Goal: Find specific page/section: Find specific page/section

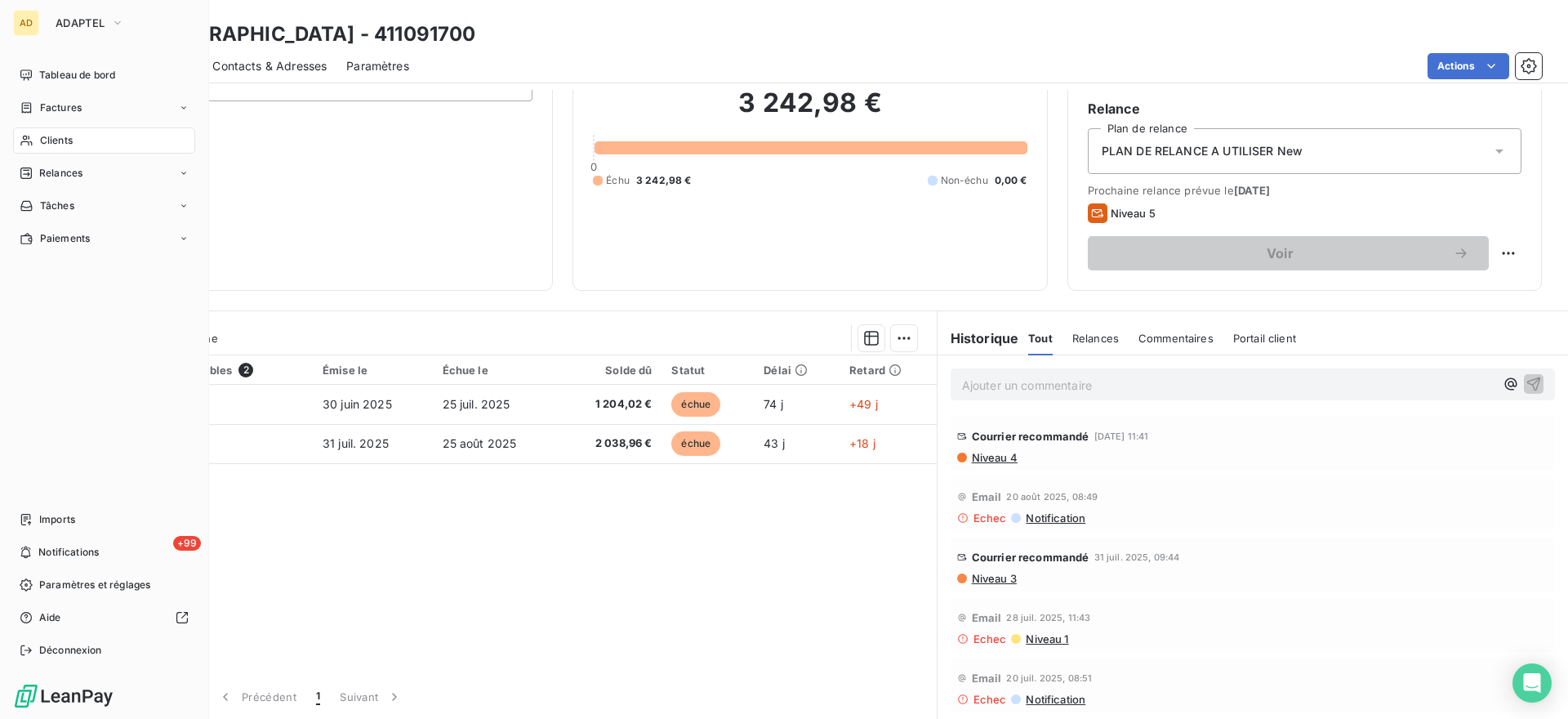
click at [44, 27] on div "AD ADAPTEL" at bounding box center [104, 22] width 182 height 26
click at [84, 21] on span "ADAPTEL" at bounding box center [80, 22] width 49 height 13
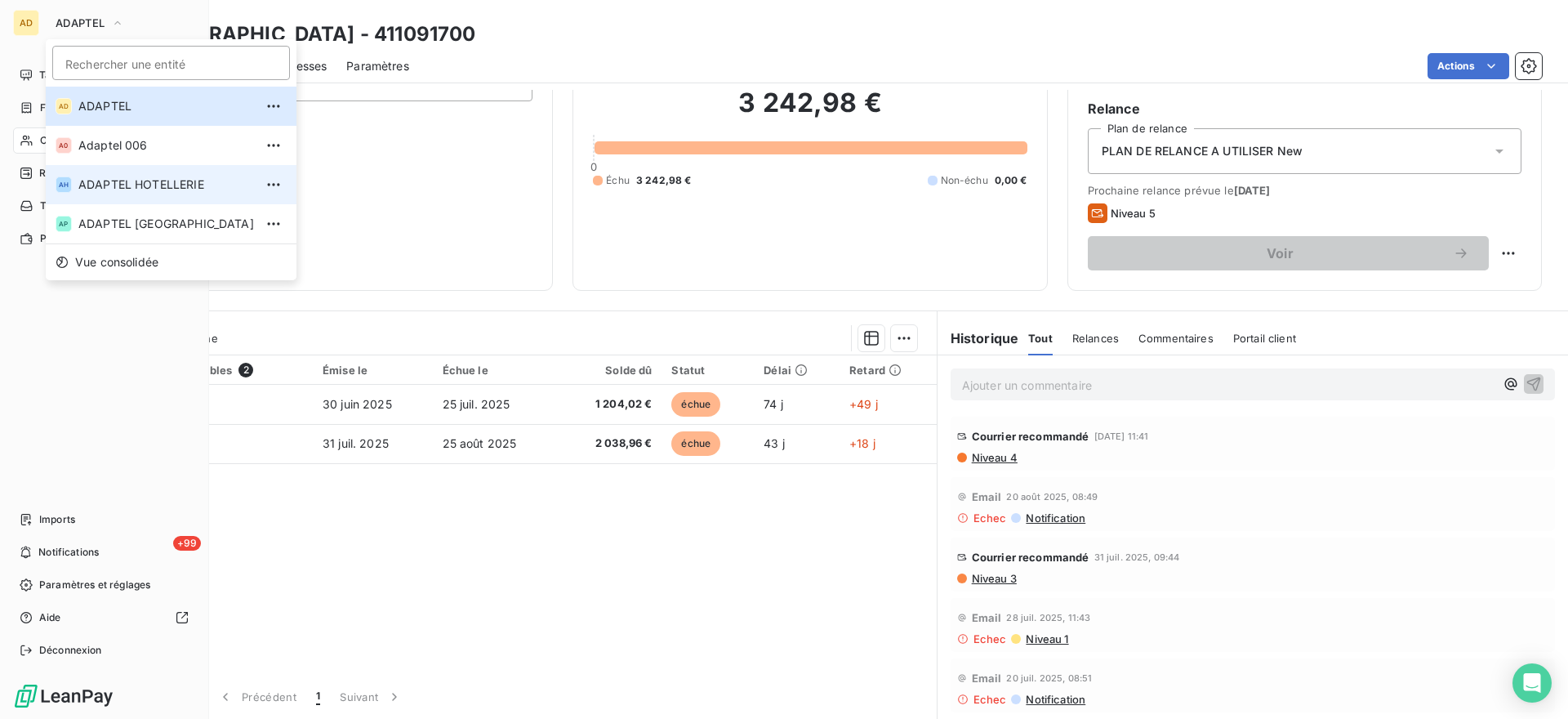
click at [119, 186] on span "ADAPTEL HOTELLERIE" at bounding box center [166, 184] width 175 height 16
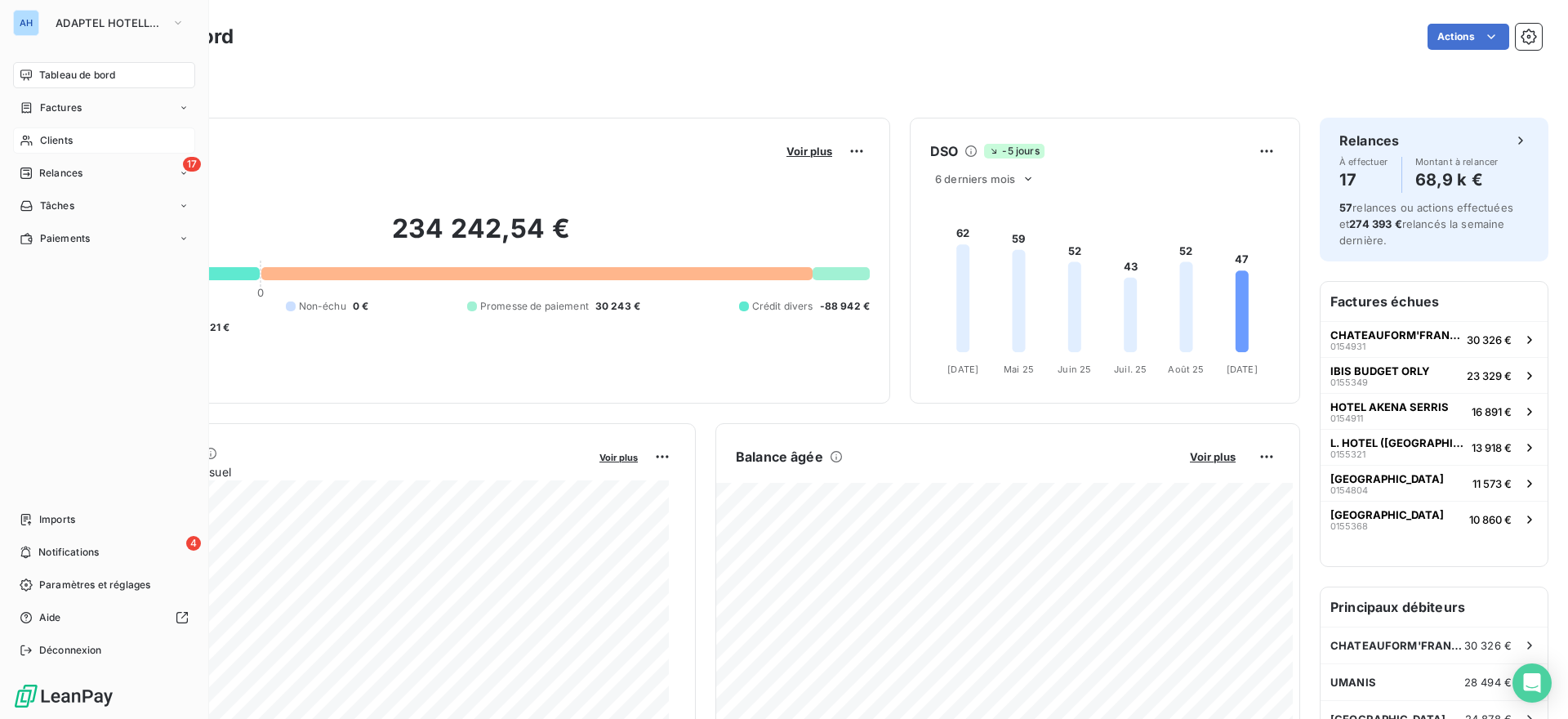
click at [36, 136] on div "Clients" at bounding box center [104, 140] width 182 height 26
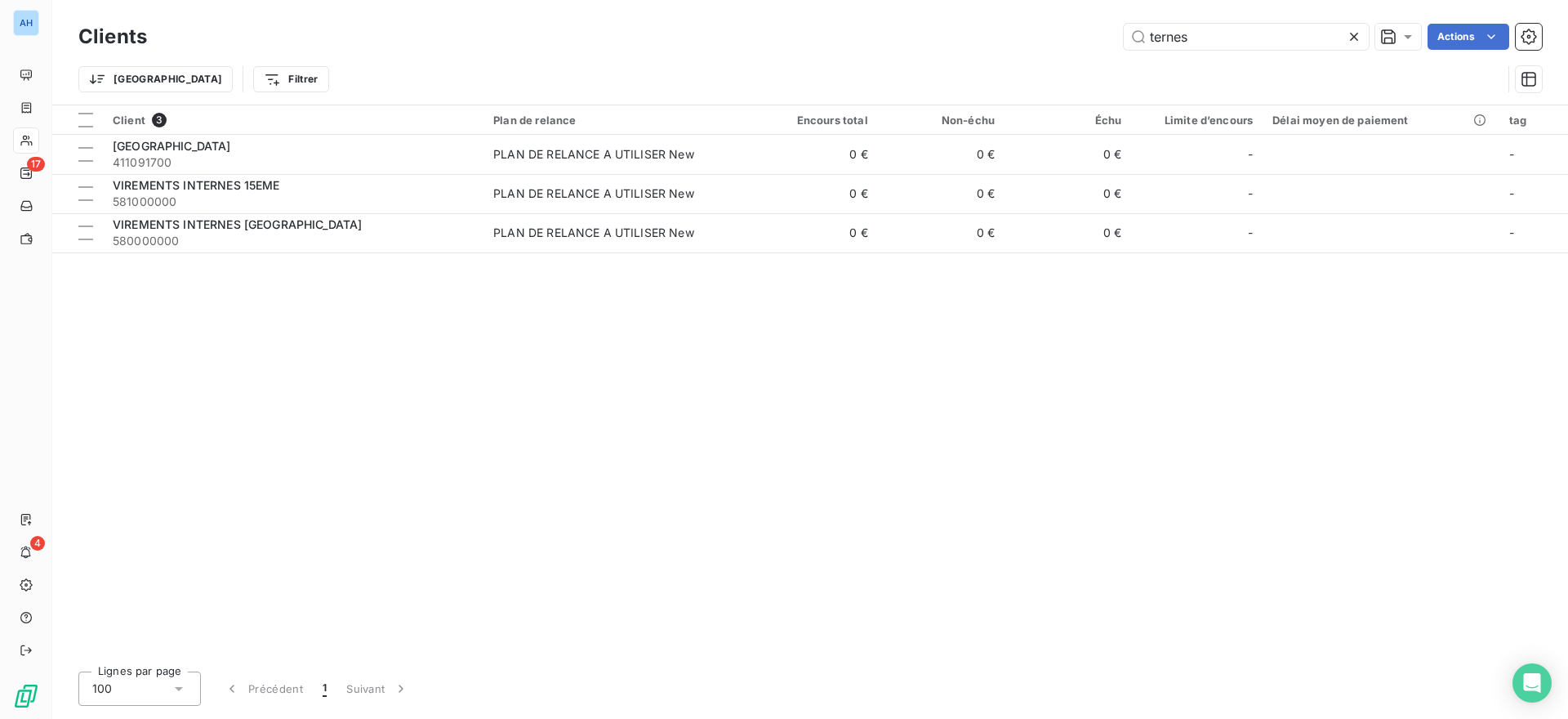
drag, startPoint x: 1225, startPoint y: 30, endPoint x: 1028, endPoint y: 30, distance: 197.0
click at [1028, 30] on div "ternes Actions" at bounding box center [854, 37] width 1375 height 26
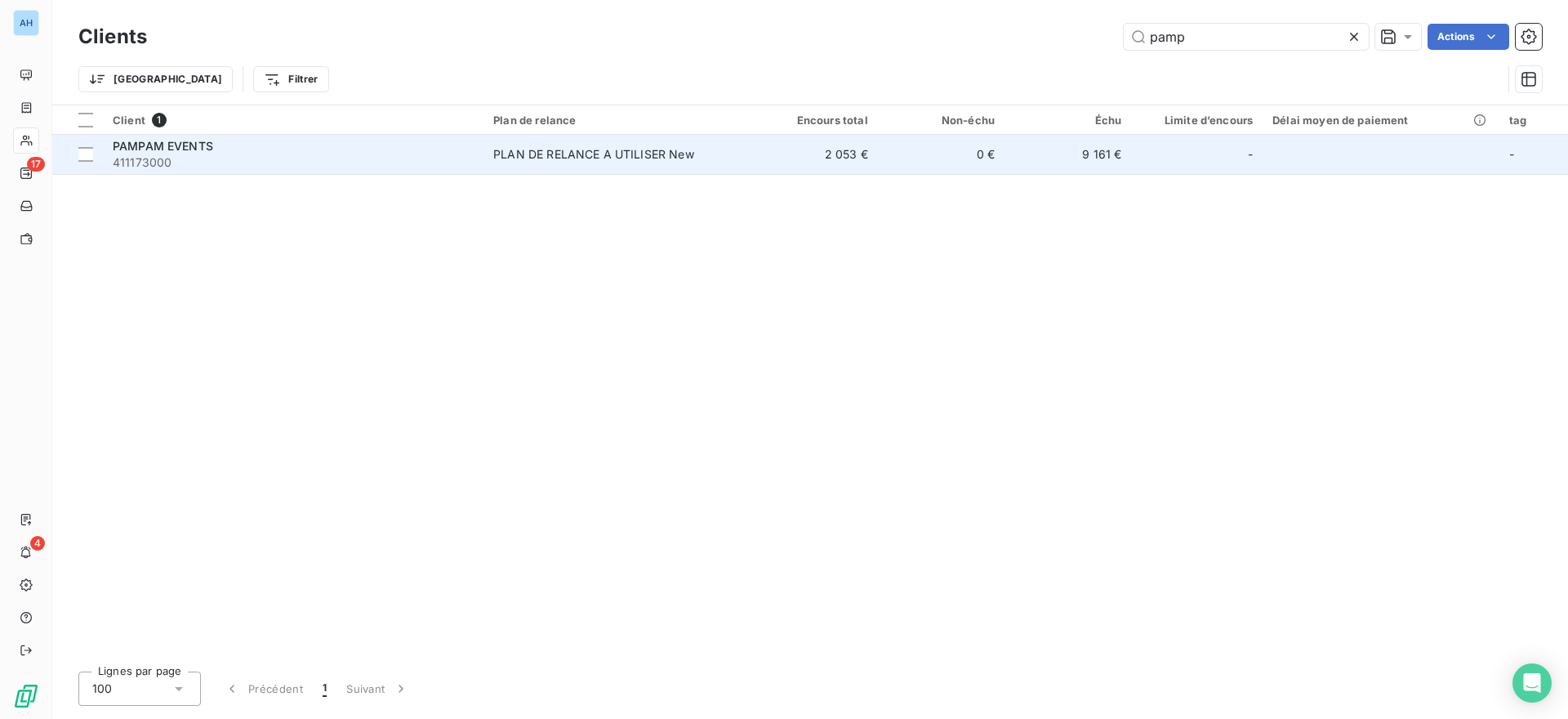
type input "pamp"
click at [316, 161] on span "411173000" at bounding box center [293, 162] width 361 height 16
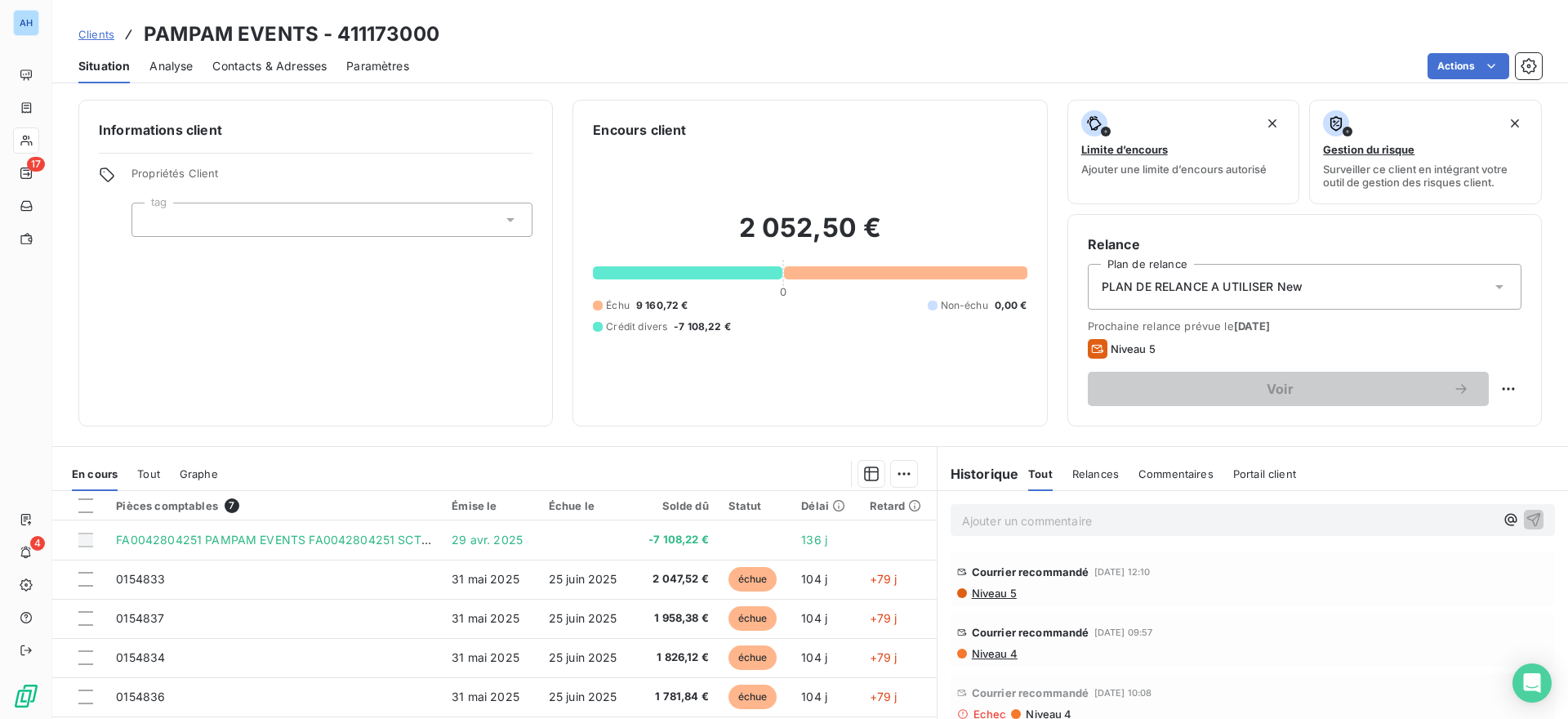
click at [292, 74] on div "Contacts & Adresses" at bounding box center [269, 66] width 114 height 34
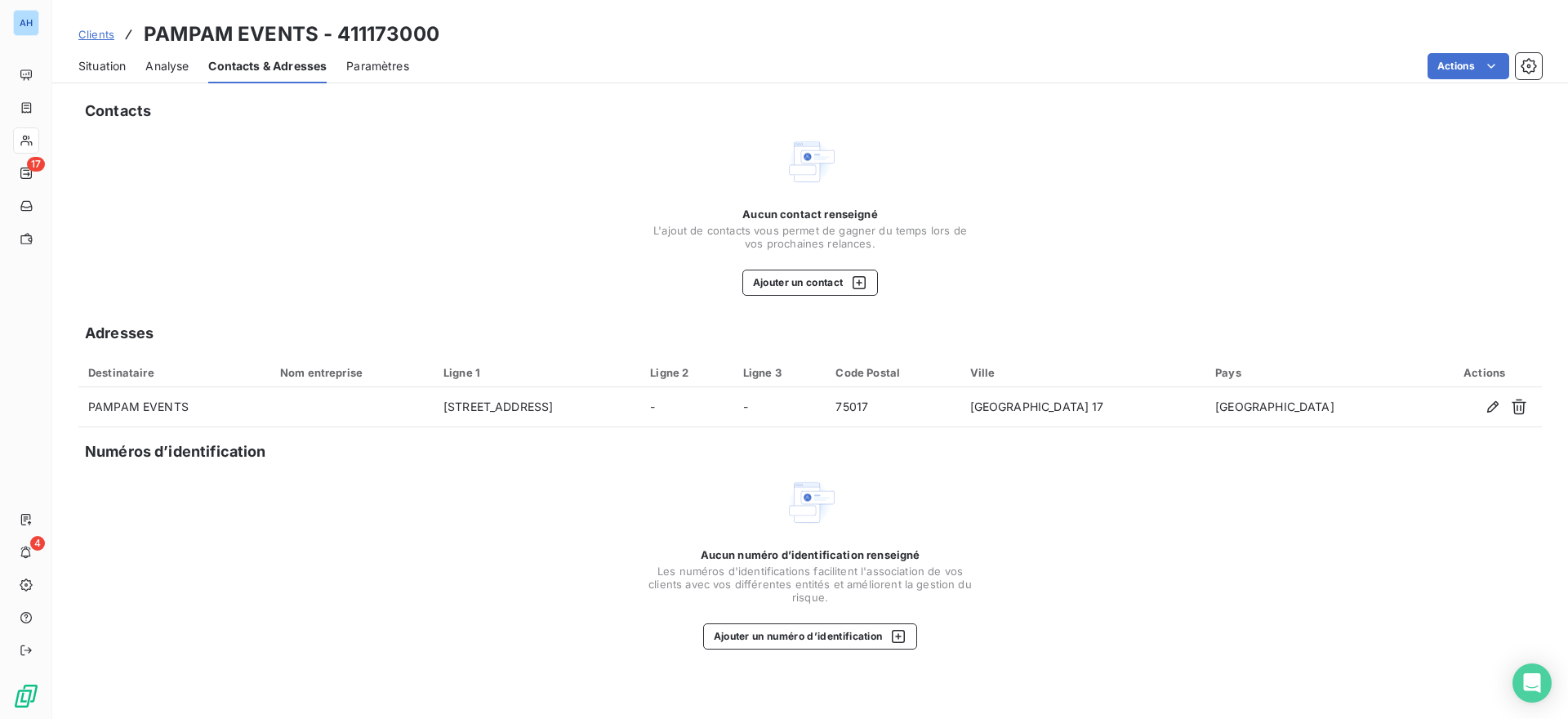
click at [129, 68] on div "Situation Analyse Contacts & Adresses Paramètres Actions" at bounding box center [810, 66] width 1516 height 34
click at [117, 68] on span "Situation" at bounding box center [101, 66] width 47 height 16
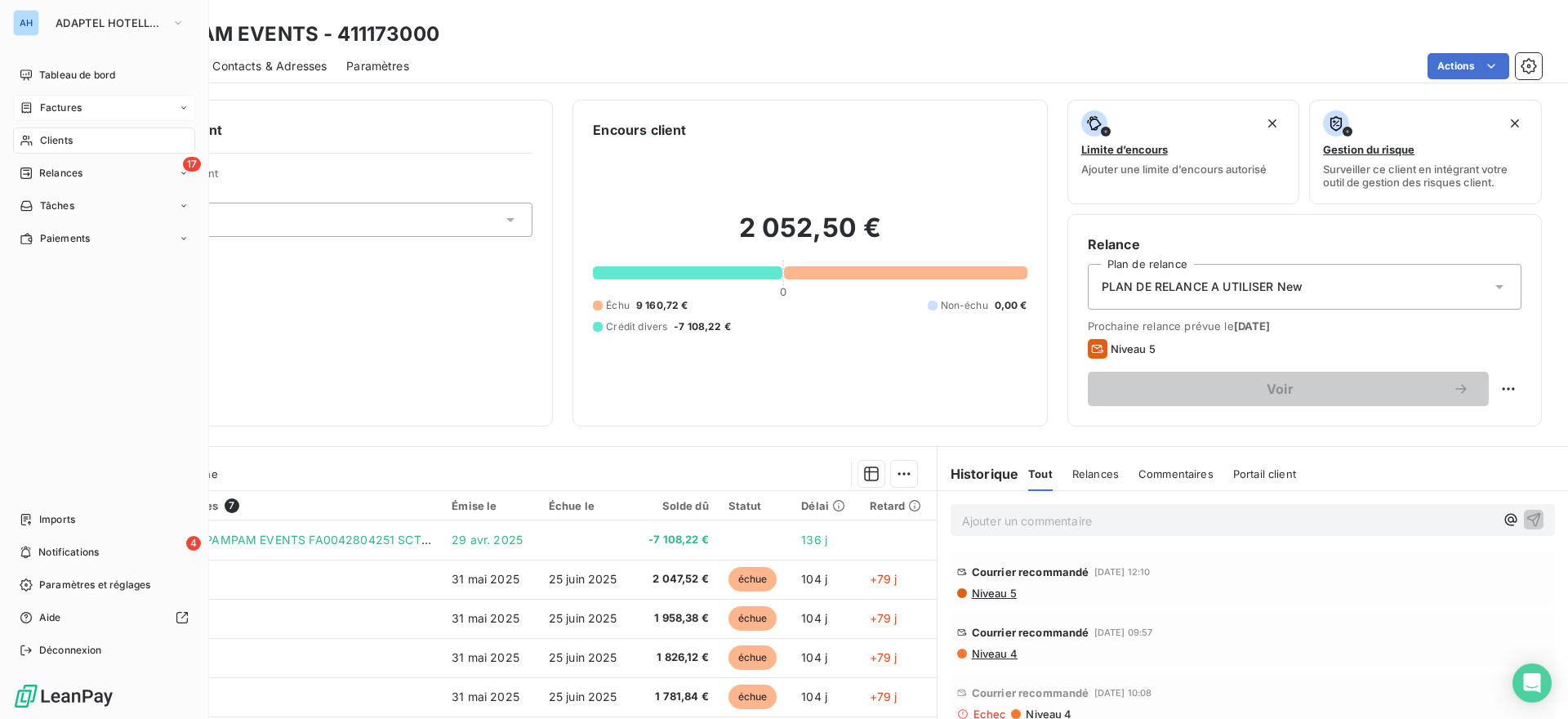
click at [31, 113] on icon at bounding box center [27, 107] width 9 height 10
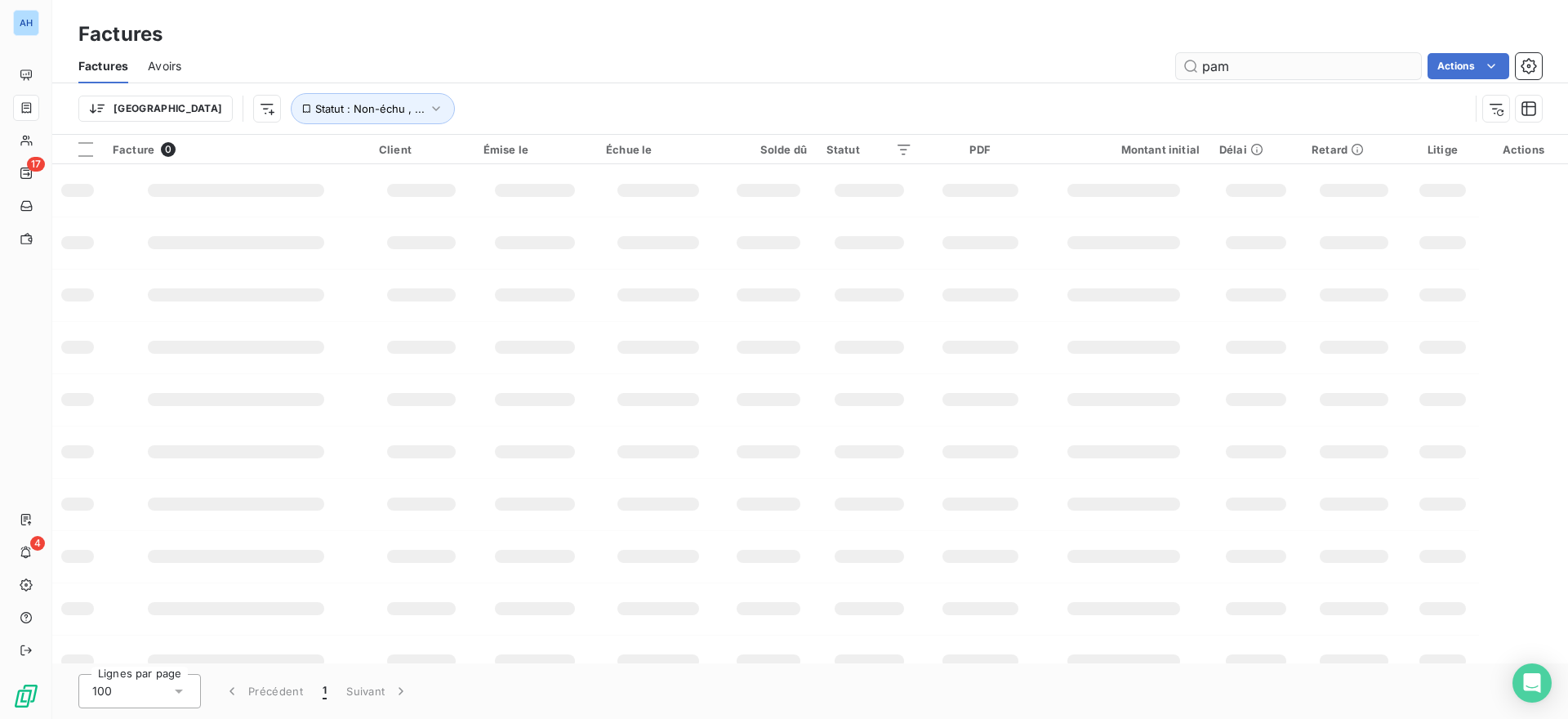
click at [1259, 70] on input "pam" at bounding box center [1298, 66] width 245 height 26
click at [1275, 59] on input "pam" at bounding box center [1298, 66] width 245 height 26
click at [1284, 70] on input "pam" at bounding box center [1298, 66] width 245 height 26
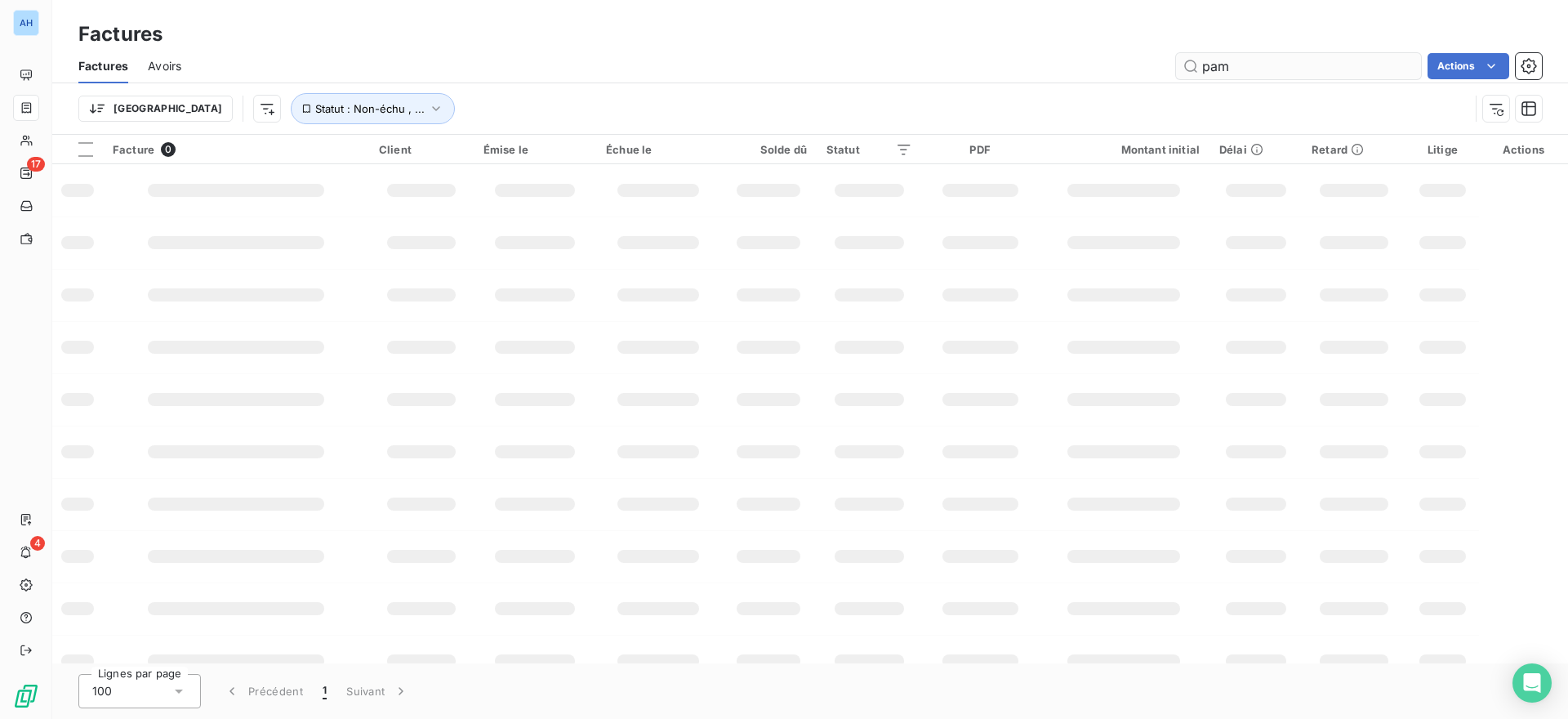
click at [1284, 70] on input "pam" at bounding box center [1298, 66] width 245 height 26
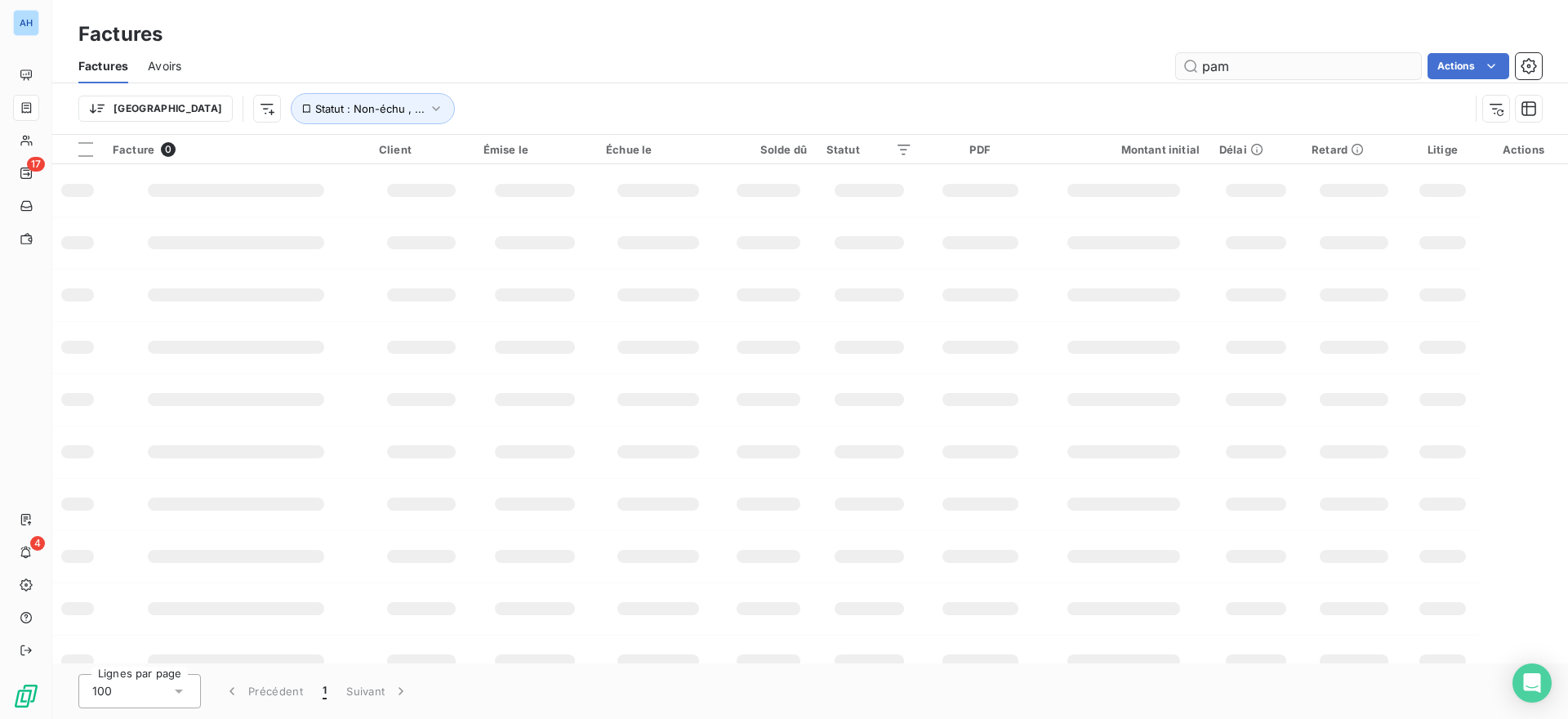
click at [1284, 70] on input "pam" at bounding box center [1298, 66] width 245 height 26
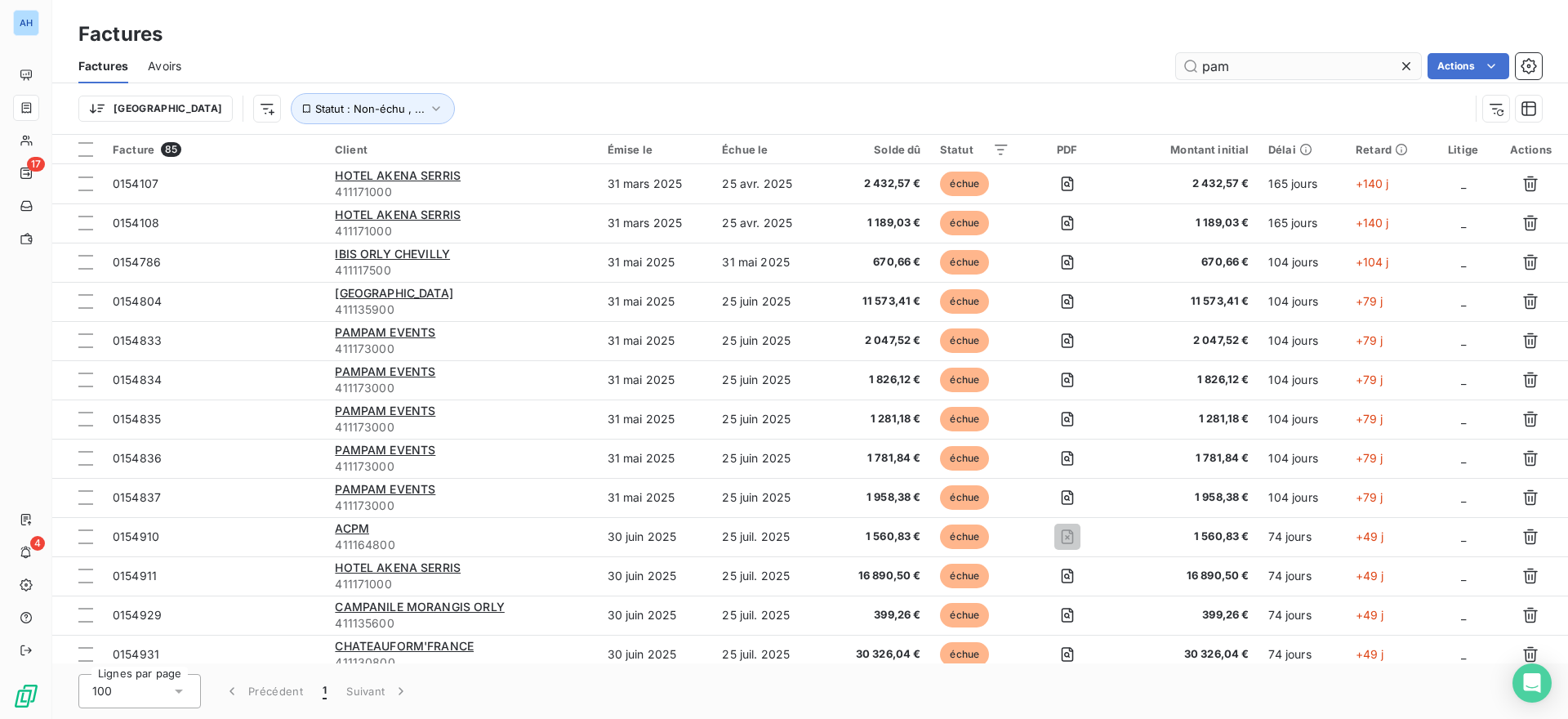
click at [1284, 70] on input "pam" at bounding box center [1298, 66] width 245 height 26
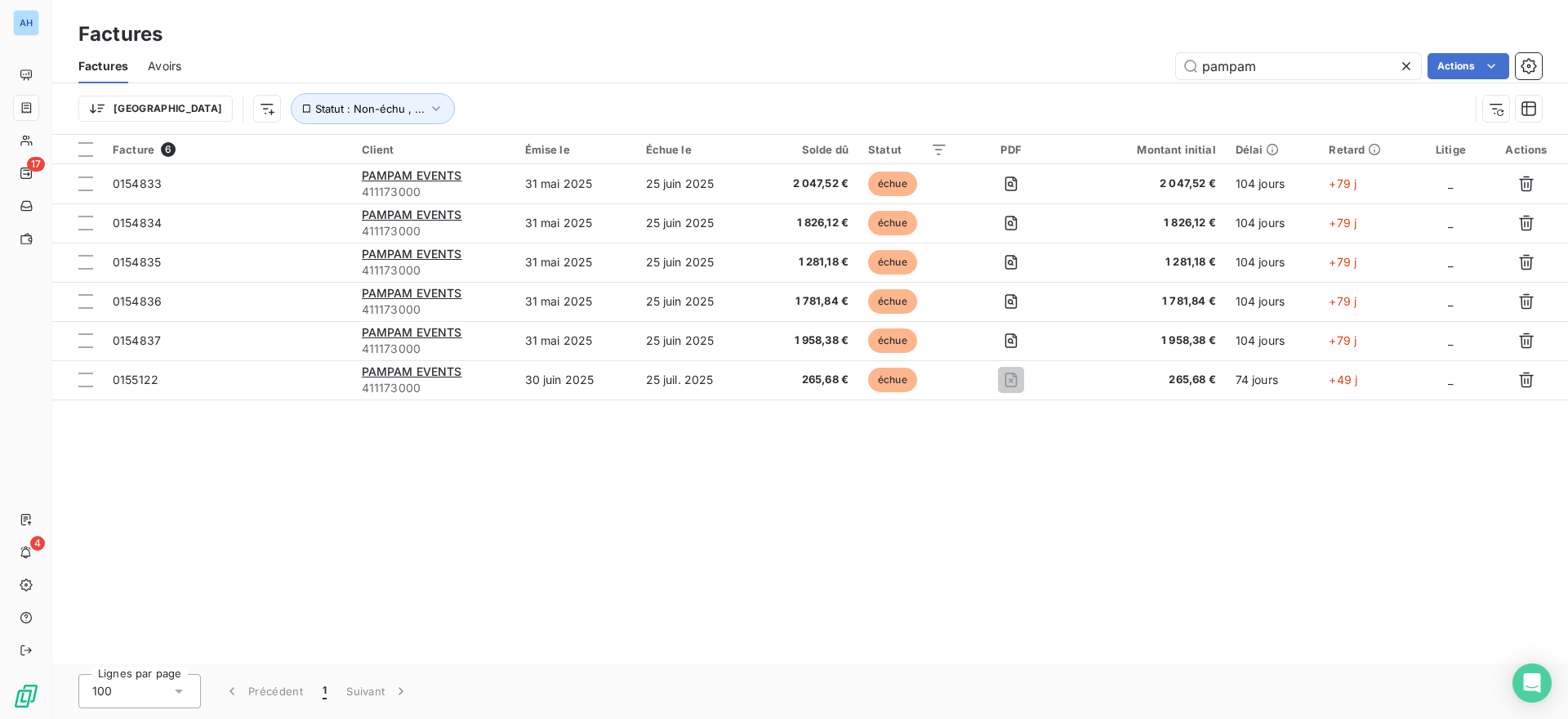
type input "pampam"
click at [486, 453] on div "Facture 6 Client Émise le Échue le Solde dû Statut PDF Montant initial Délai Re…" at bounding box center [810, 399] width 1516 height 528
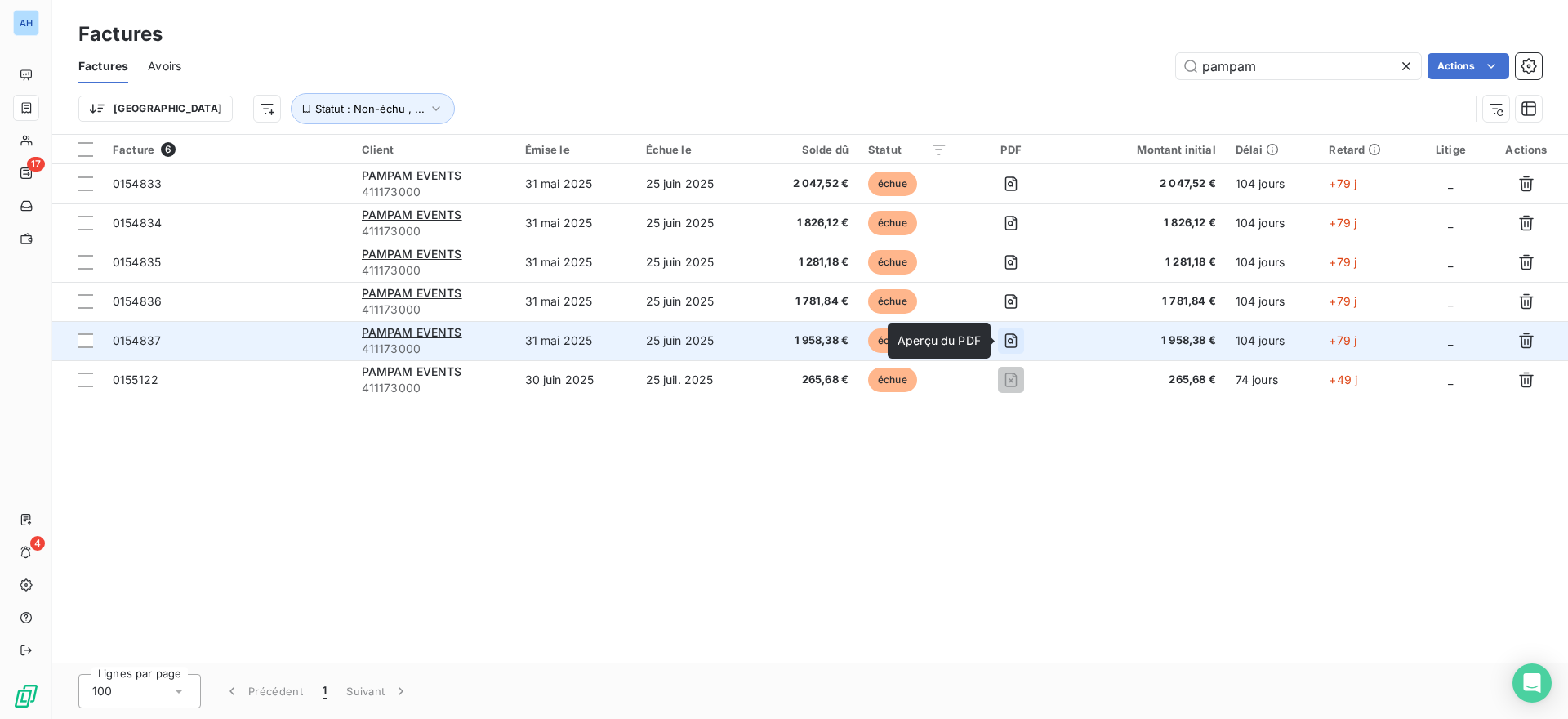
click at [1017, 339] on icon "button" at bounding box center [1012, 340] width 12 height 15
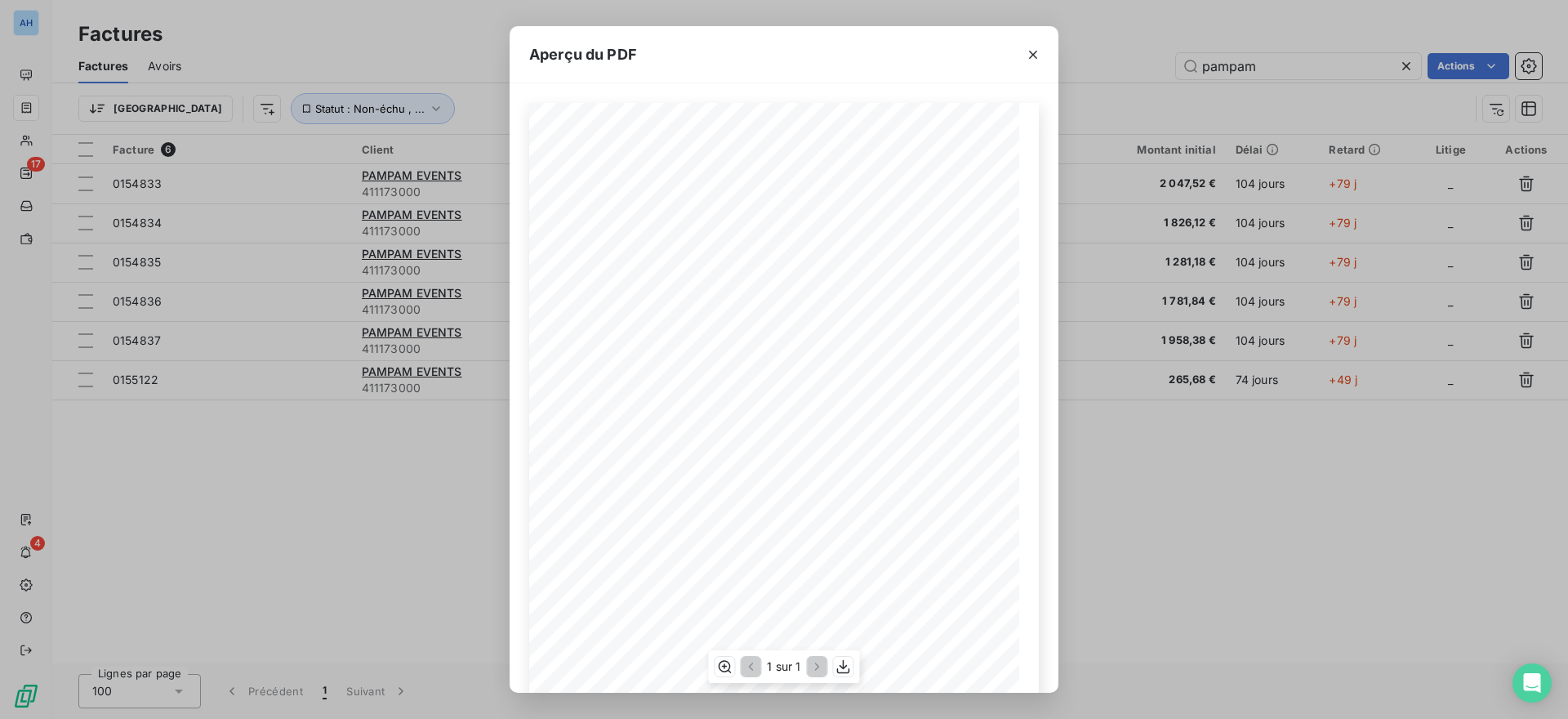
scroll to position [123, 0]
click at [842, 669] on icon "button" at bounding box center [843, 666] width 16 height 16
click at [1158, 519] on div "Aperçu du PDF DETAIL DES PRESTATIONS (les minutes sont exprimées en centièmes d…" at bounding box center [784, 359] width 1568 height 719
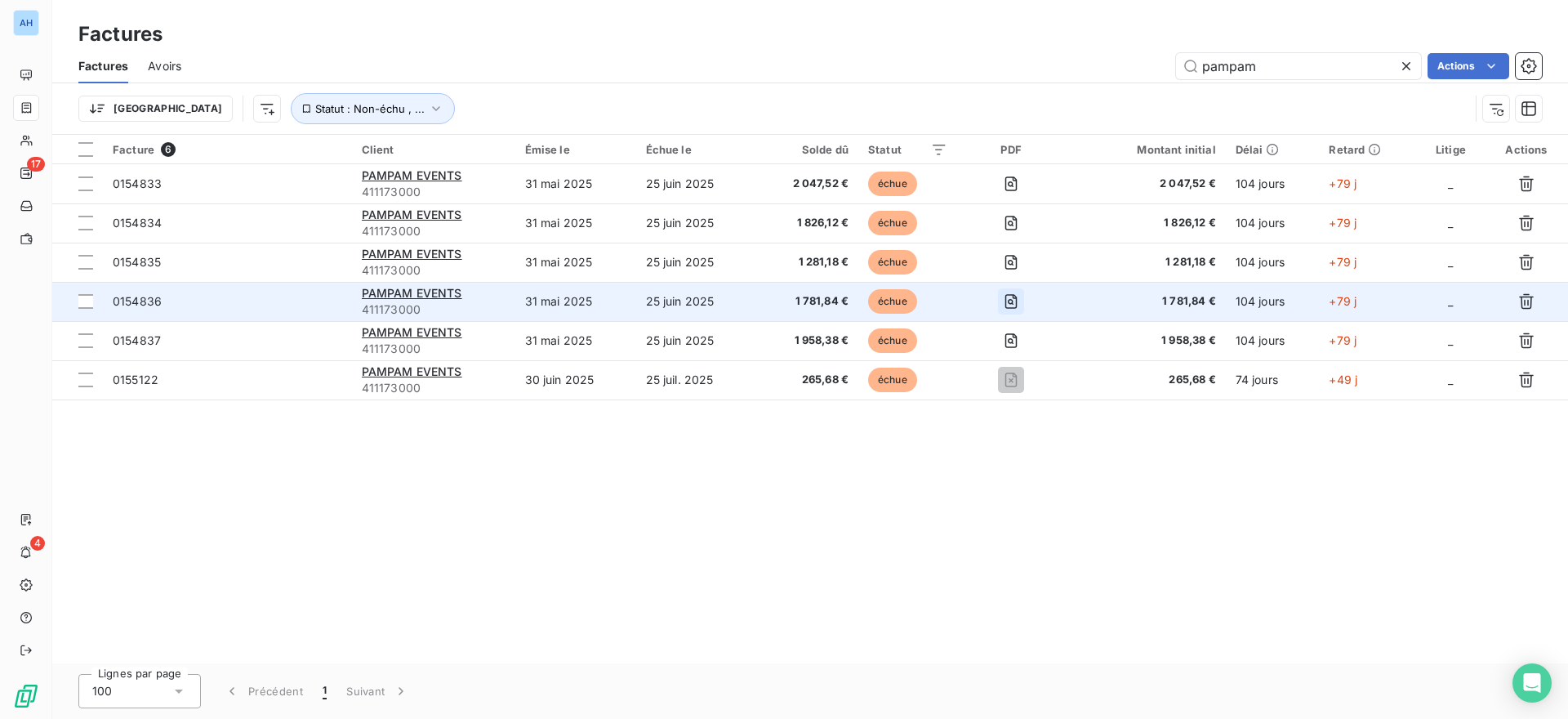
click at [1015, 302] on icon "button" at bounding box center [1011, 301] width 16 height 16
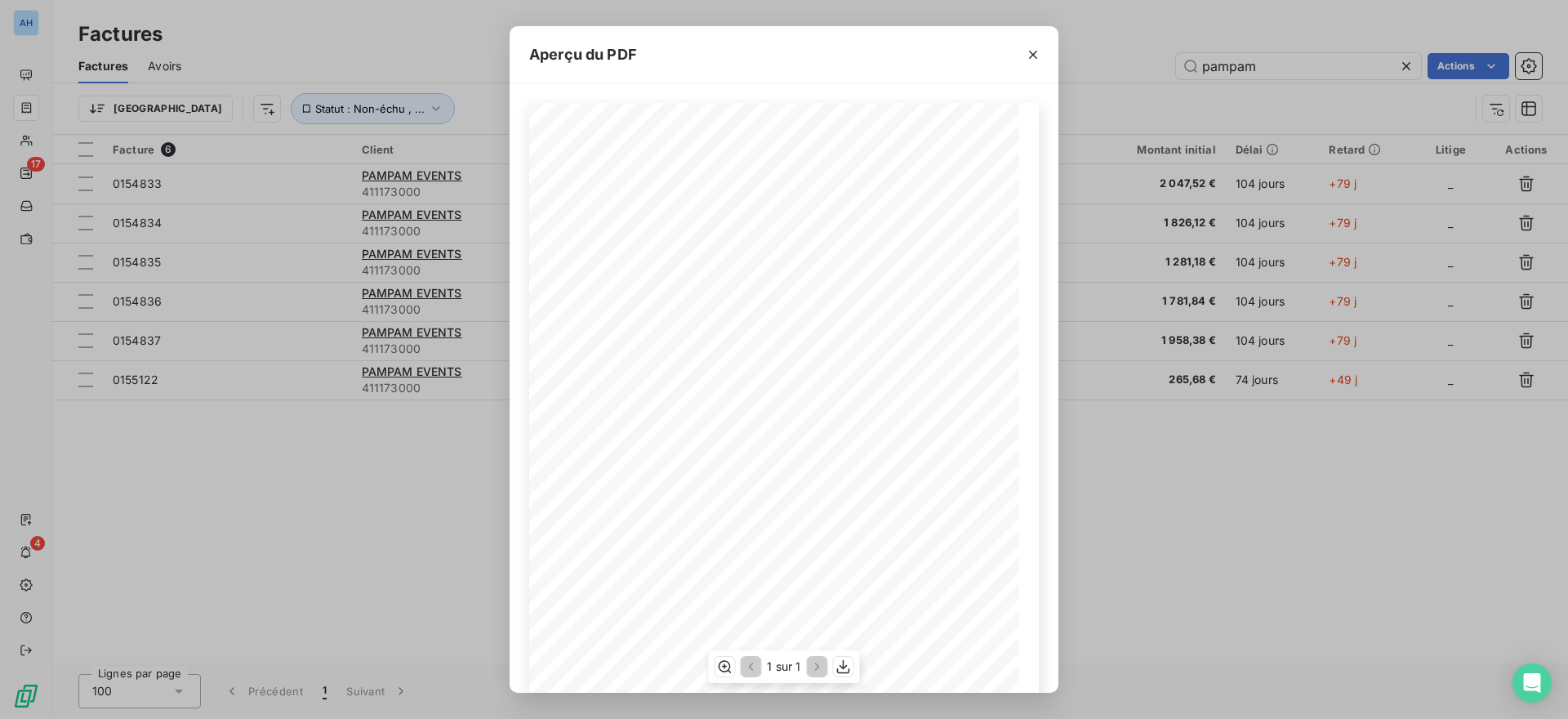
click at [931, 390] on span at bounding box center [933, 393] width 72 height 7
click at [837, 659] on icon "button" at bounding box center [843, 666] width 16 height 16
click at [1148, 522] on div "Aperçu du PDF DETAIL DES PRESTATIONS (les minutes sont exprimées en centièmes d…" at bounding box center [784, 359] width 1568 height 719
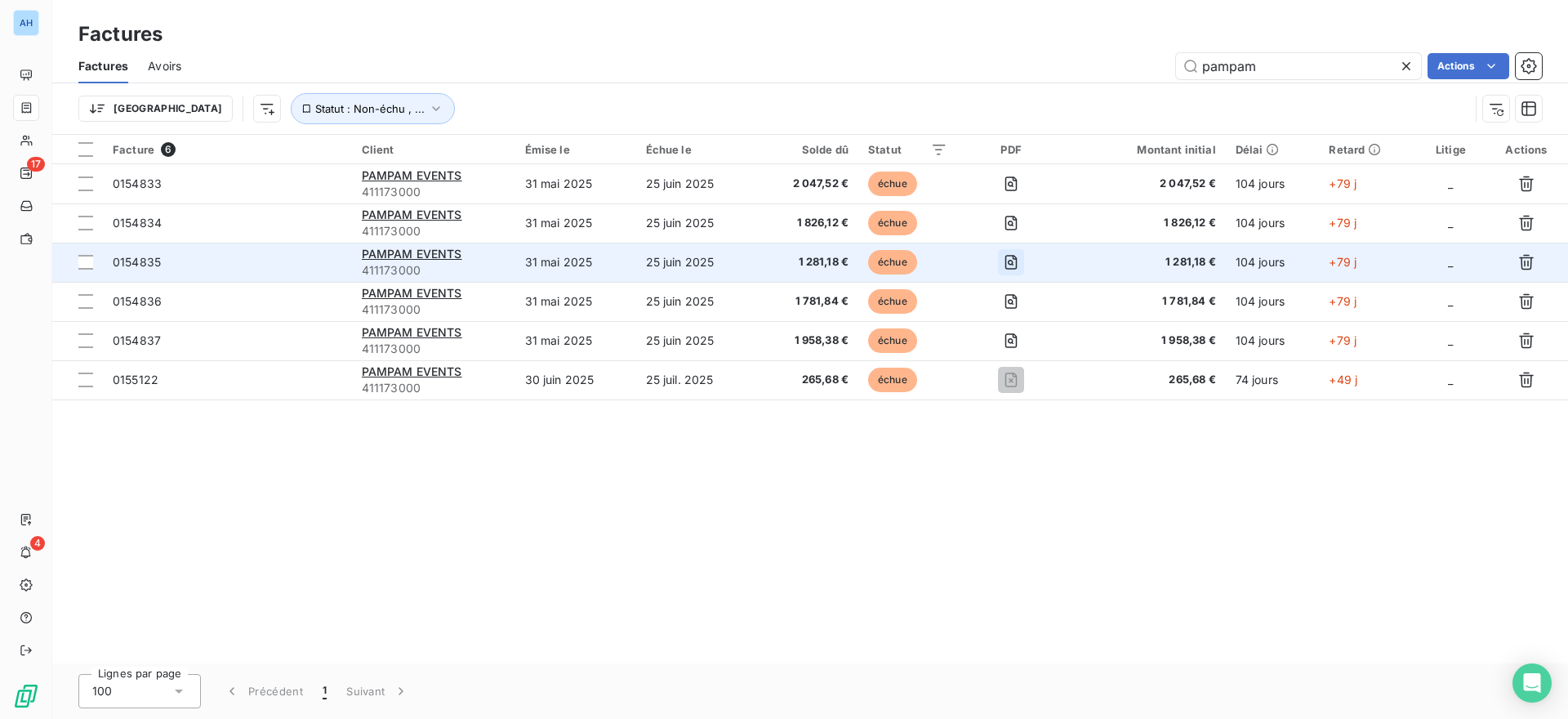
click at [1015, 261] on icon "button" at bounding box center [1011, 262] width 16 height 16
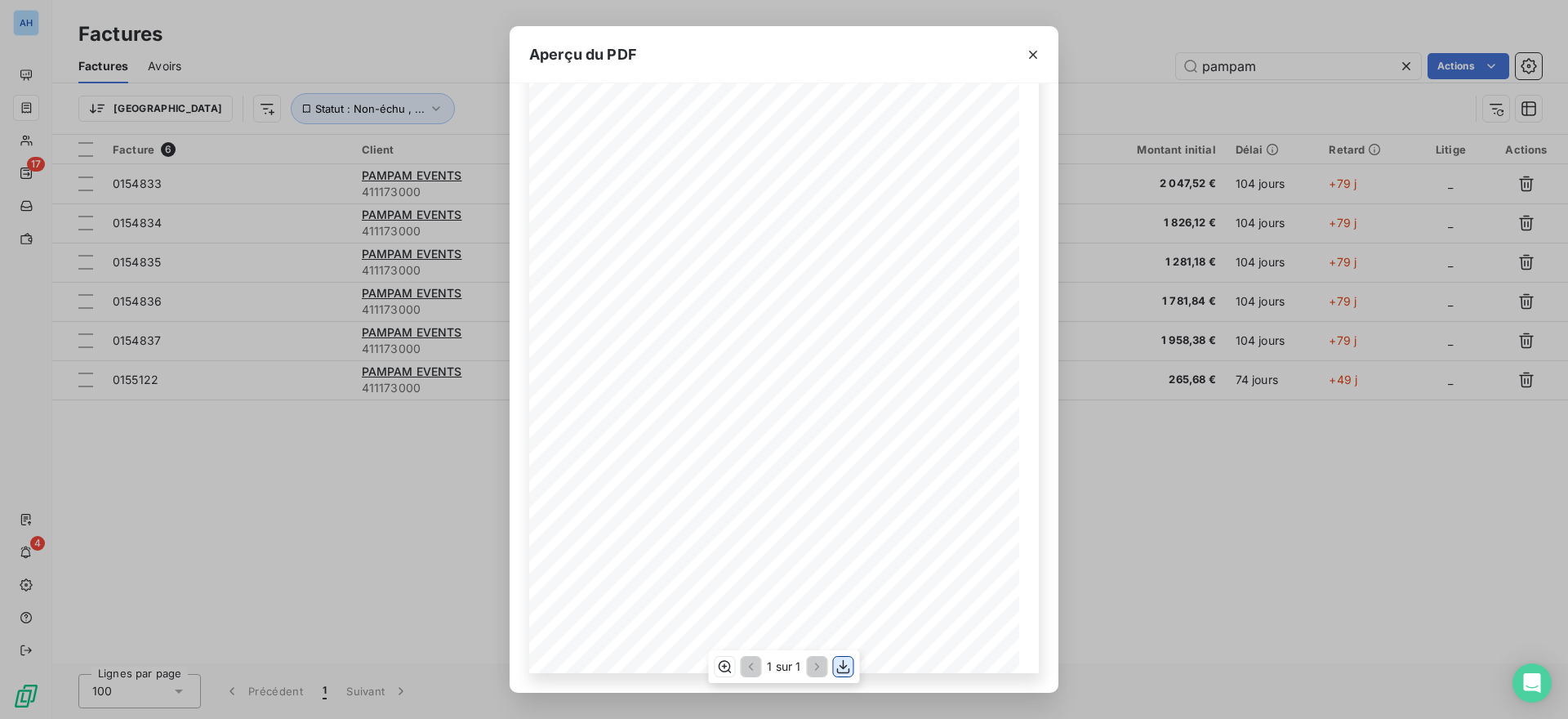
click at [848, 664] on icon "button" at bounding box center [843, 666] width 16 height 16
drag, startPoint x: 1164, startPoint y: 533, endPoint x: 1156, endPoint y: 507, distance: 27.2
click at [1164, 533] on div "Aperçu du PDF DETAIL DES PRESTATIONS (les minutes sont exprimées en centièmes d…" at bounding box center [784, 359] width 1568 height 719
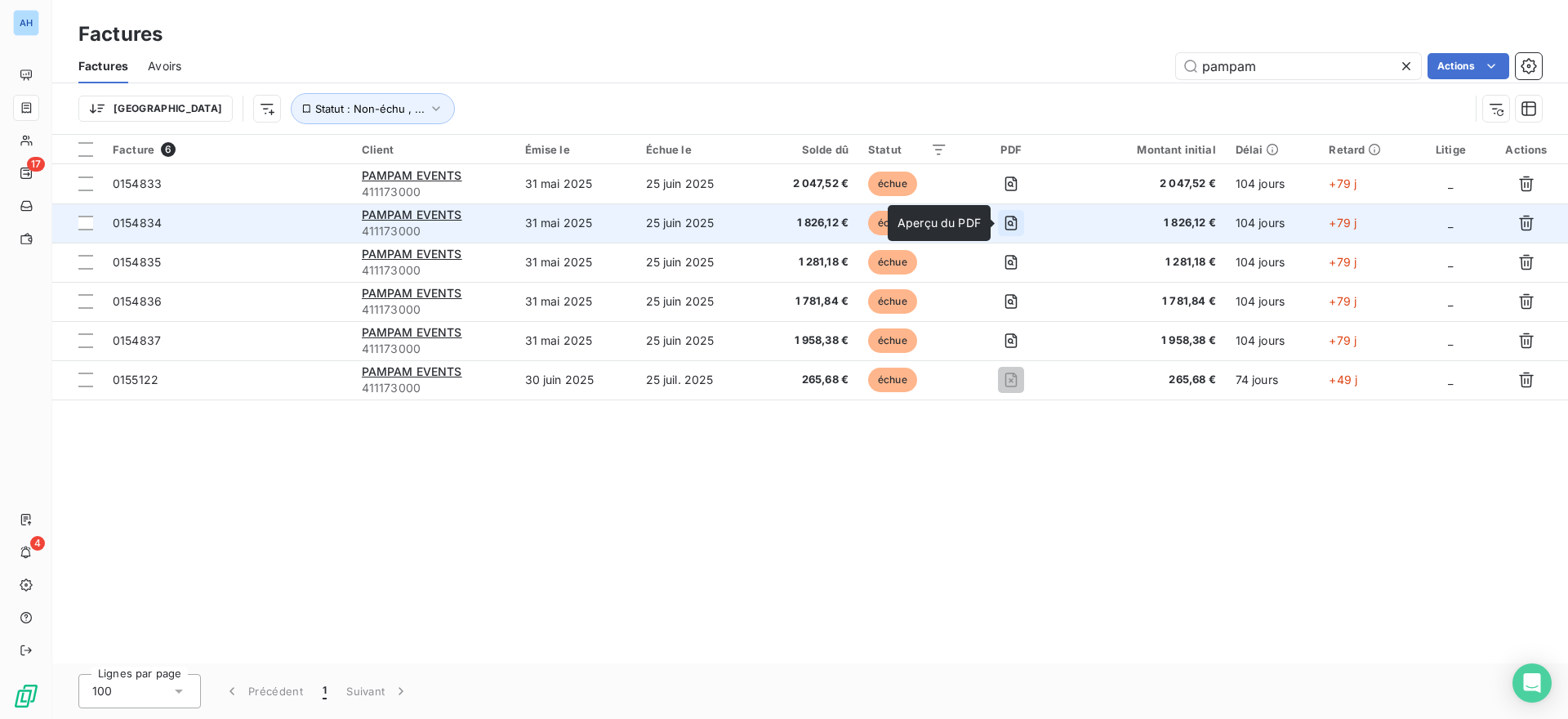
click at [1013, 220] on icon "button" at bounding box center [1012, 222] width 12 height 15
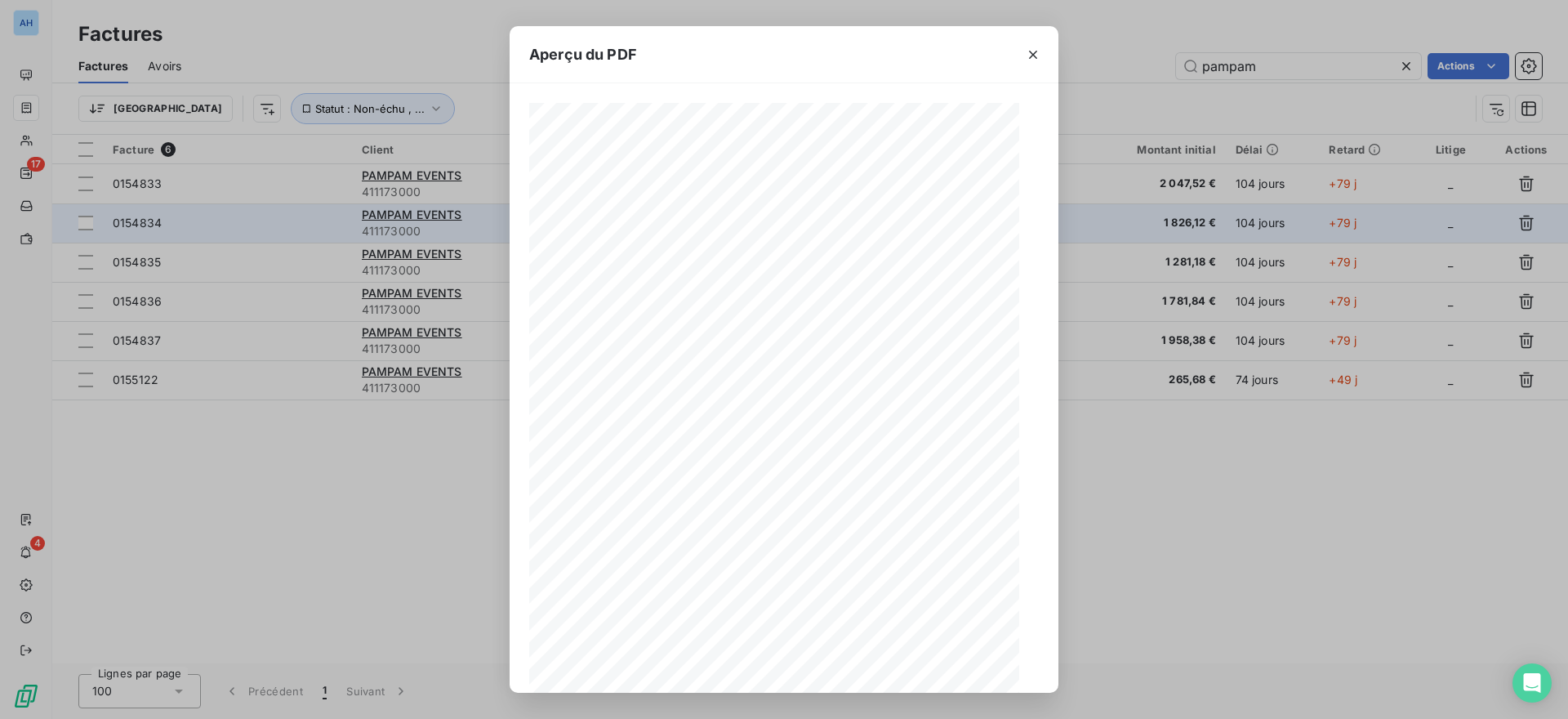
click at [848, 372] on span at bounding box center [817, 369] width 133 height 7
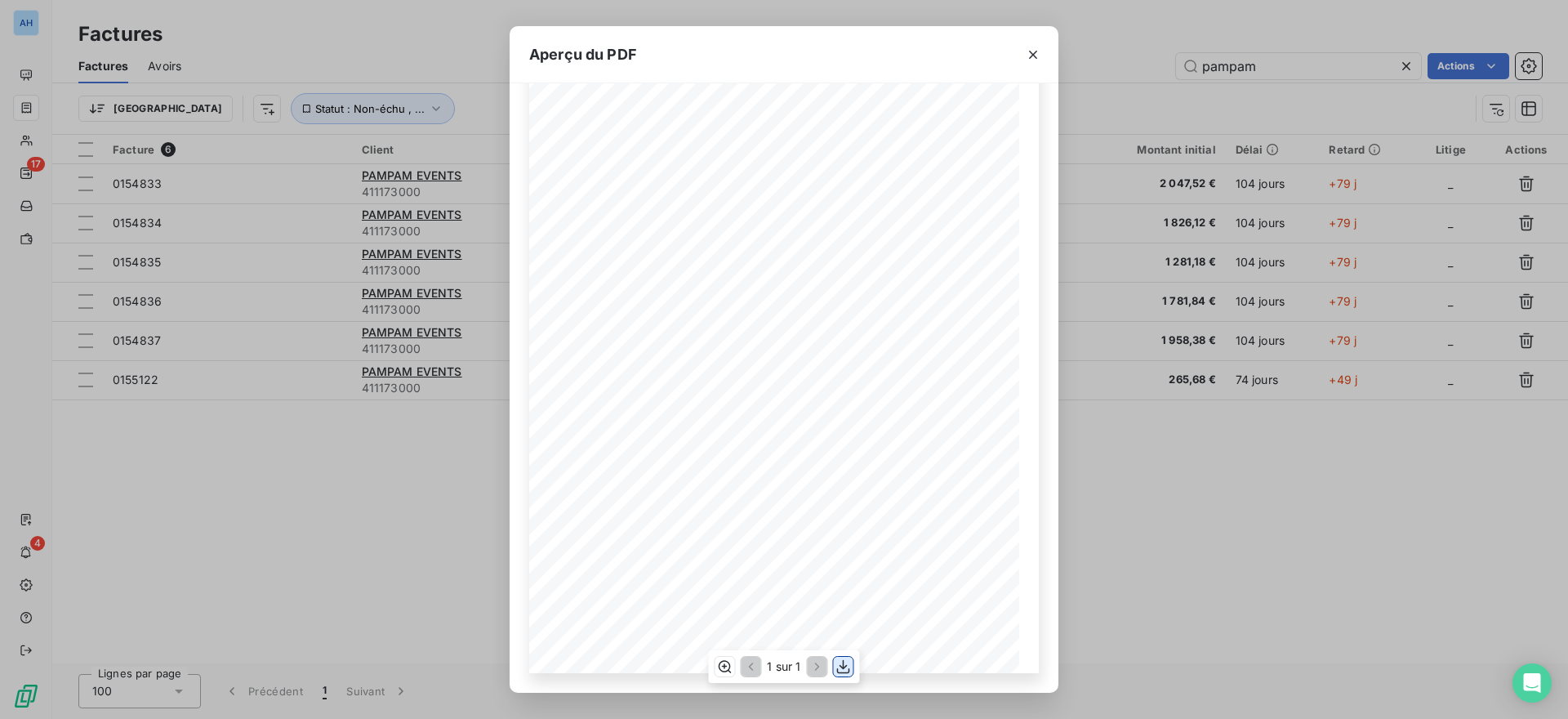
click at [850, 664] on icon "button" at bounding box center [843, 666] width 16 height 16
drag, startPoint x: 1211, startPoint y: 479, endPoint x: 1209, endPoint y: 457, distance: 22.1
click at [1211, 479] on div "Aperçu du PDF DETAIL DES PRESTATIONS (les minutes sont exprimées en centièmes d…" at bounding box center [784, 359] width 1568 height 719
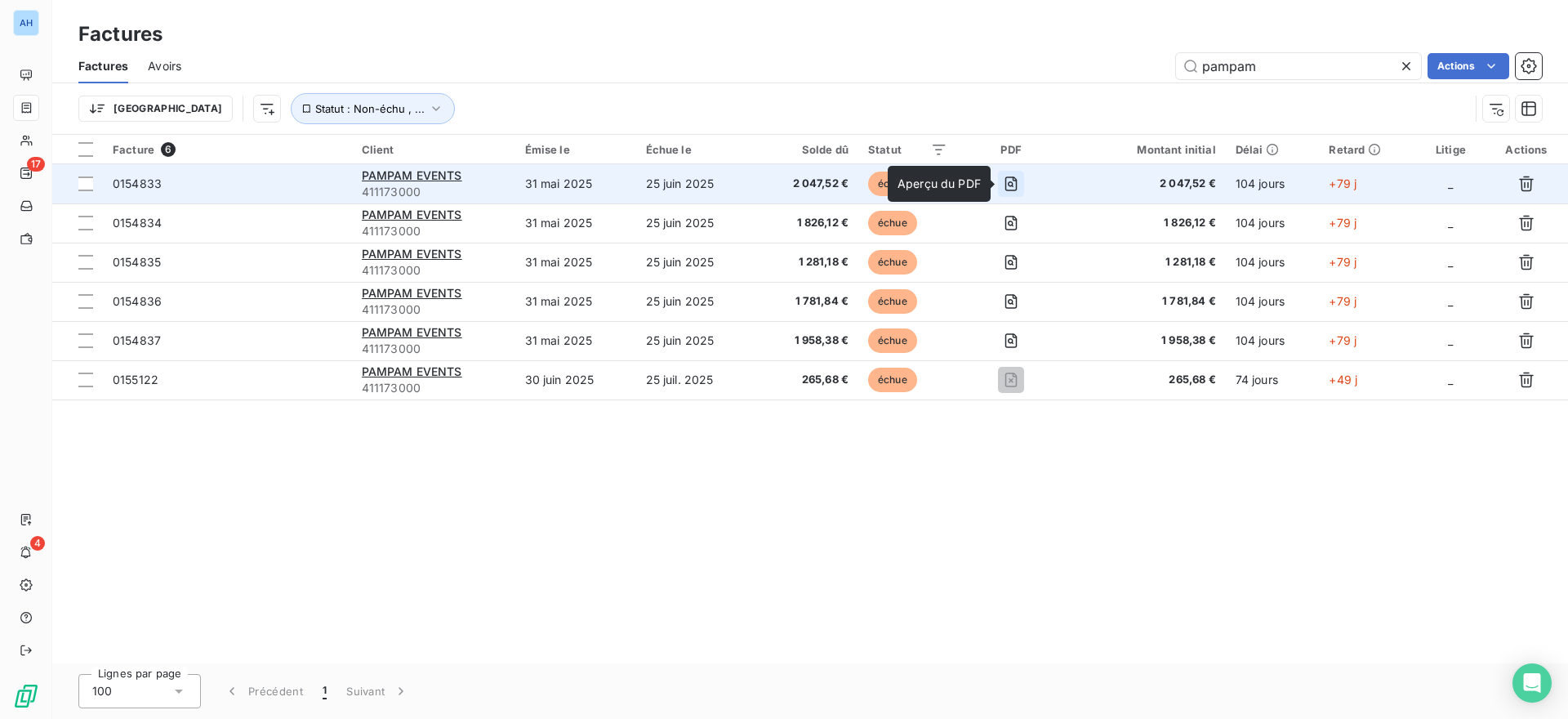
click at [1008, 186] on icon "button" at bounding box center [1011, 183] width 16 height 16
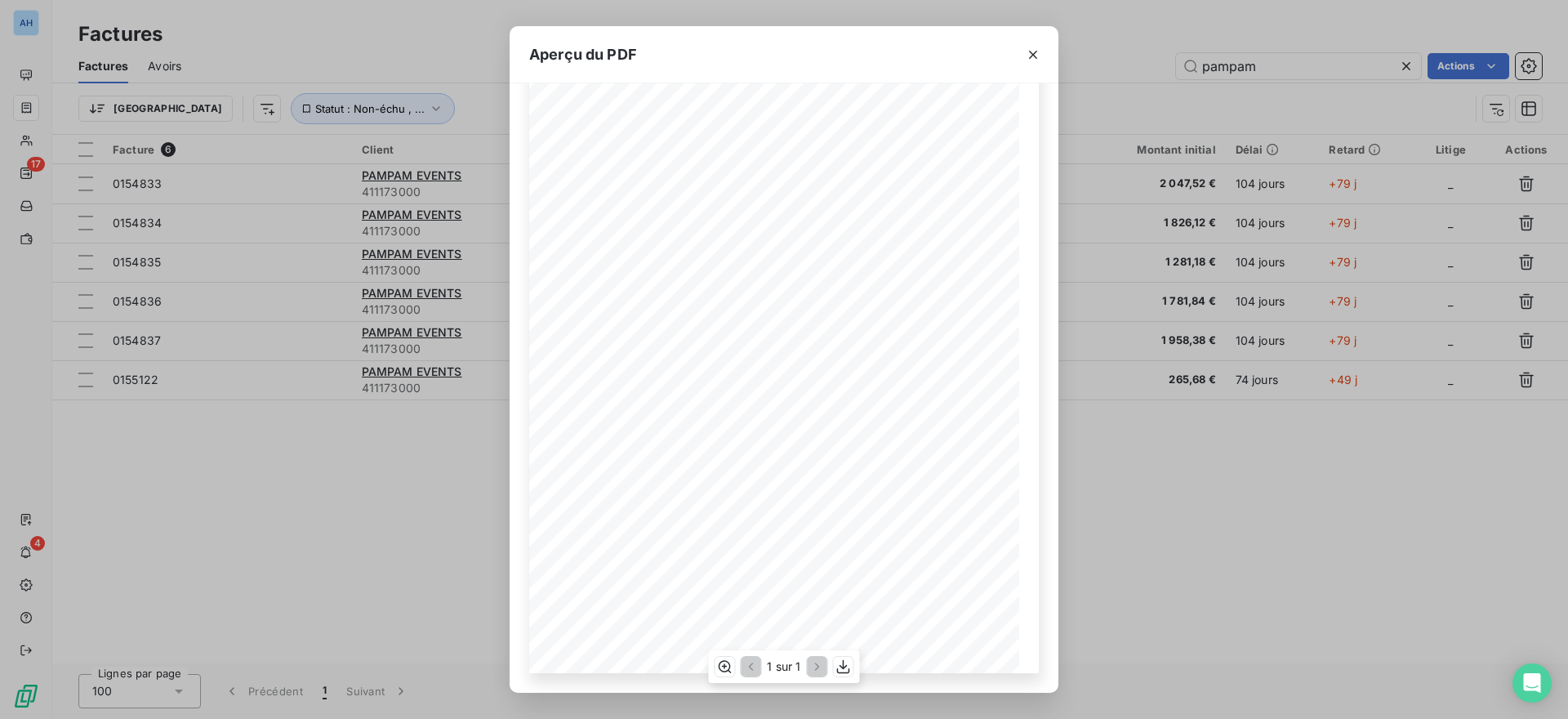
click at [831, 668] on div "1 sur 1" at bounding box center [783, 667] width 151 height 33
click at [852, 670] on button "button" at bounding box center [843, 667] width 20 height 20
drag, startPoint x: 1148, startPoint y: 549, endPoint x: 1148, endPoint y: 535, distance: 14.0
click at [1148, 549] on div "Aperçu du PDF DETAIL DES PRESTATIONS (les minutes sont exprimées en centièmes d…" at bounding box center [784, 359] width 1568 height 719
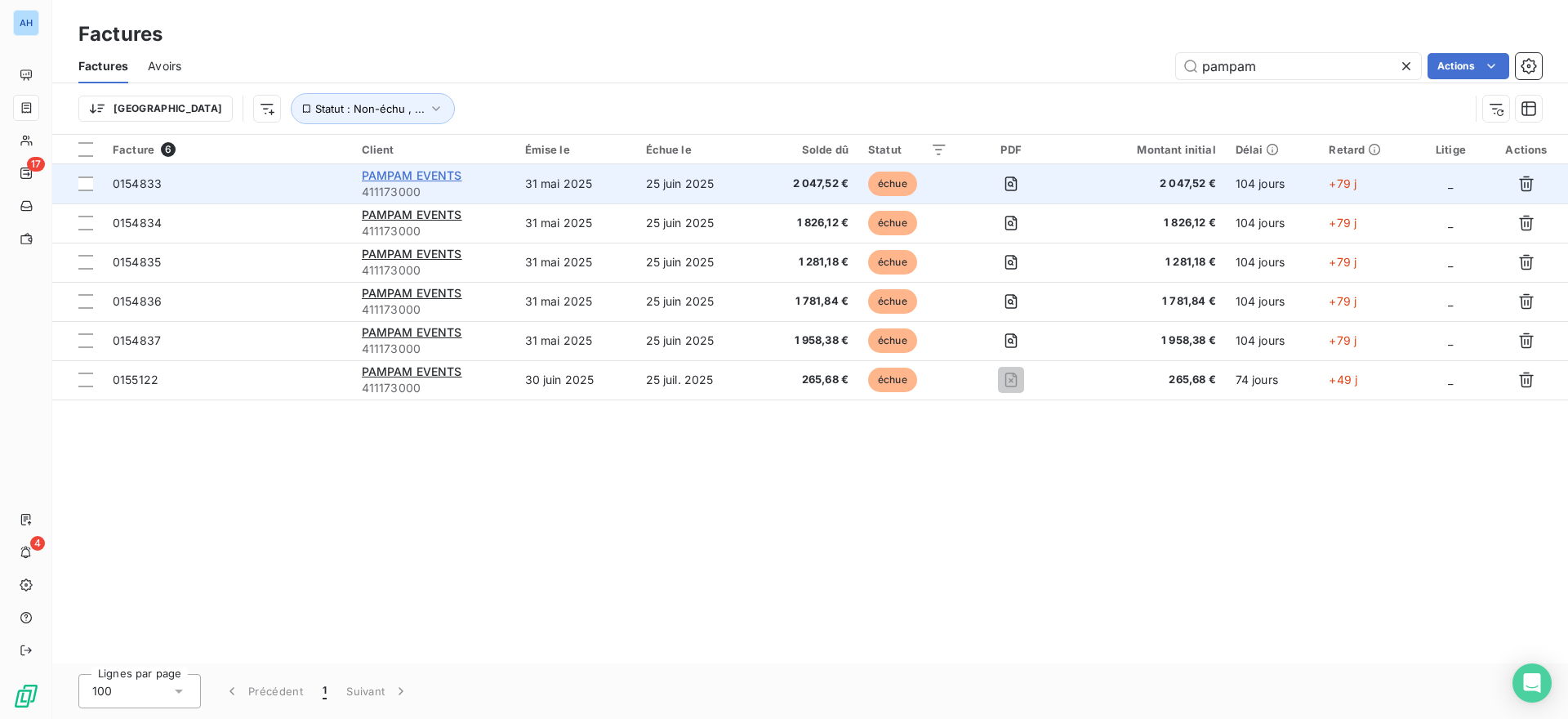
click at [430, 177] on span "PAMPAM EVENTS" at bounding box center [411, 175] width 100 height 14
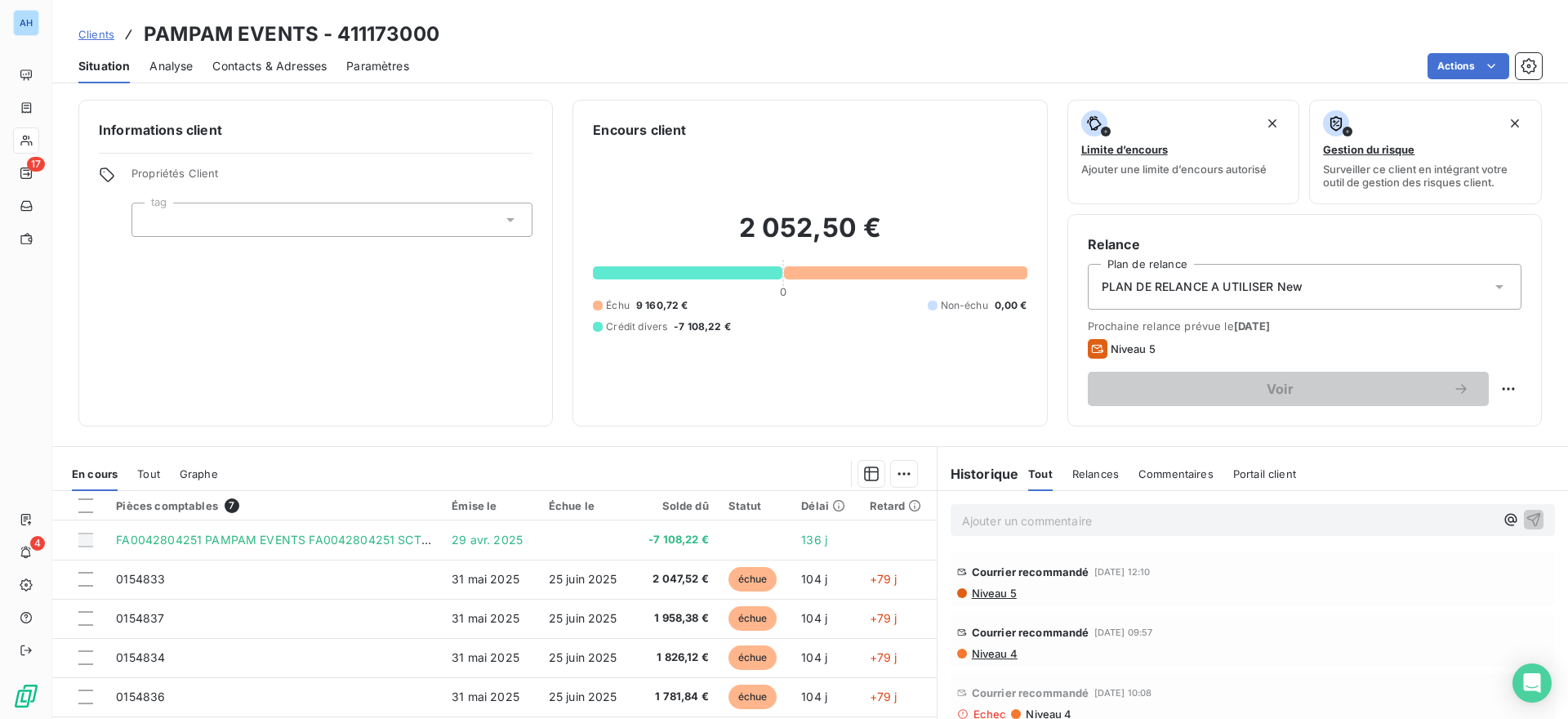
click at [1036, 539] on div "Ajouter un commentaire ﻿" at bounding box center [1253, 521] width 630 height 58
click at [1051, 523] on p "Ajouter un commentaire ﻿" at bounding box center [1228, 521] width 532 height 21
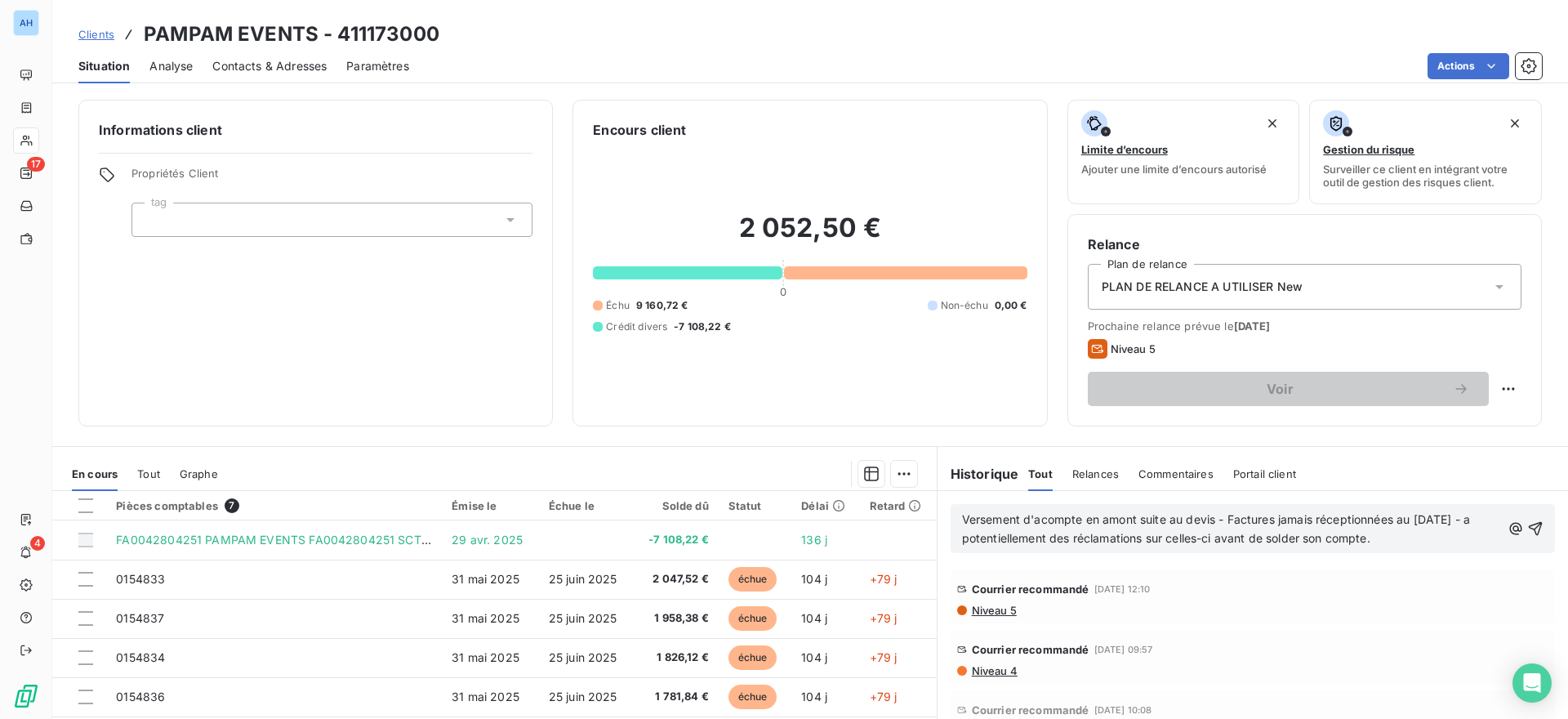
click at [1215, 520] on span "Versement d'acompte en amont suite au devis - Factures jamais réceptionnées au …" at bounding box center [1218, 528] width 512 height 33
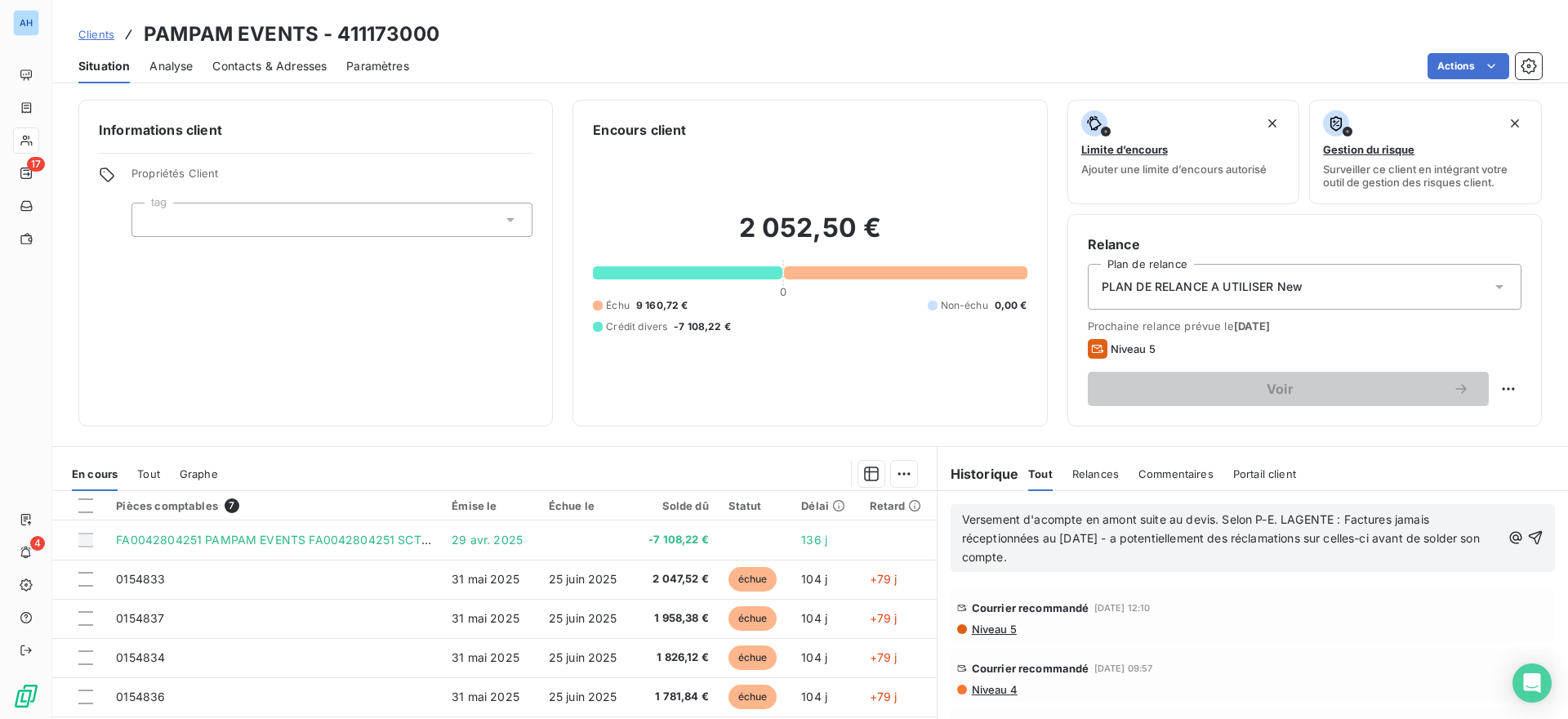
click at [1109, 541] on span "Versement d'acompte en amont suite au devis. Selon P-E. LAGENTE : Factures jama…" at bounding box center [1222, 538] width 521 height 52
click at [1184, 543] on span "Versement d'acompte en amont suite au devis. Selon P-E. LAGENTE : Factures jama…" at bounding box center [1219, 538] width 516 height 52
click at [1183, 546] on p "Versement d'acompte en amont suite au devis. Selon P-E. LAGENTE : Factures jama…" at bounding box center [1231, 539] width 539 height 57
click at [1140, 558] on p "Versement d'acompte en amont suite au devis. Selon P-E. LAGENTE : Factures jama…" at bounding box center [1231, 539] width 539 height 57
click at [1042, 536] on span "Versement d'acompte en amont suite au devis. Selon P-E. LAGENTE : Factures jama…" at bounding box center [1219, 538] width 516 height 52
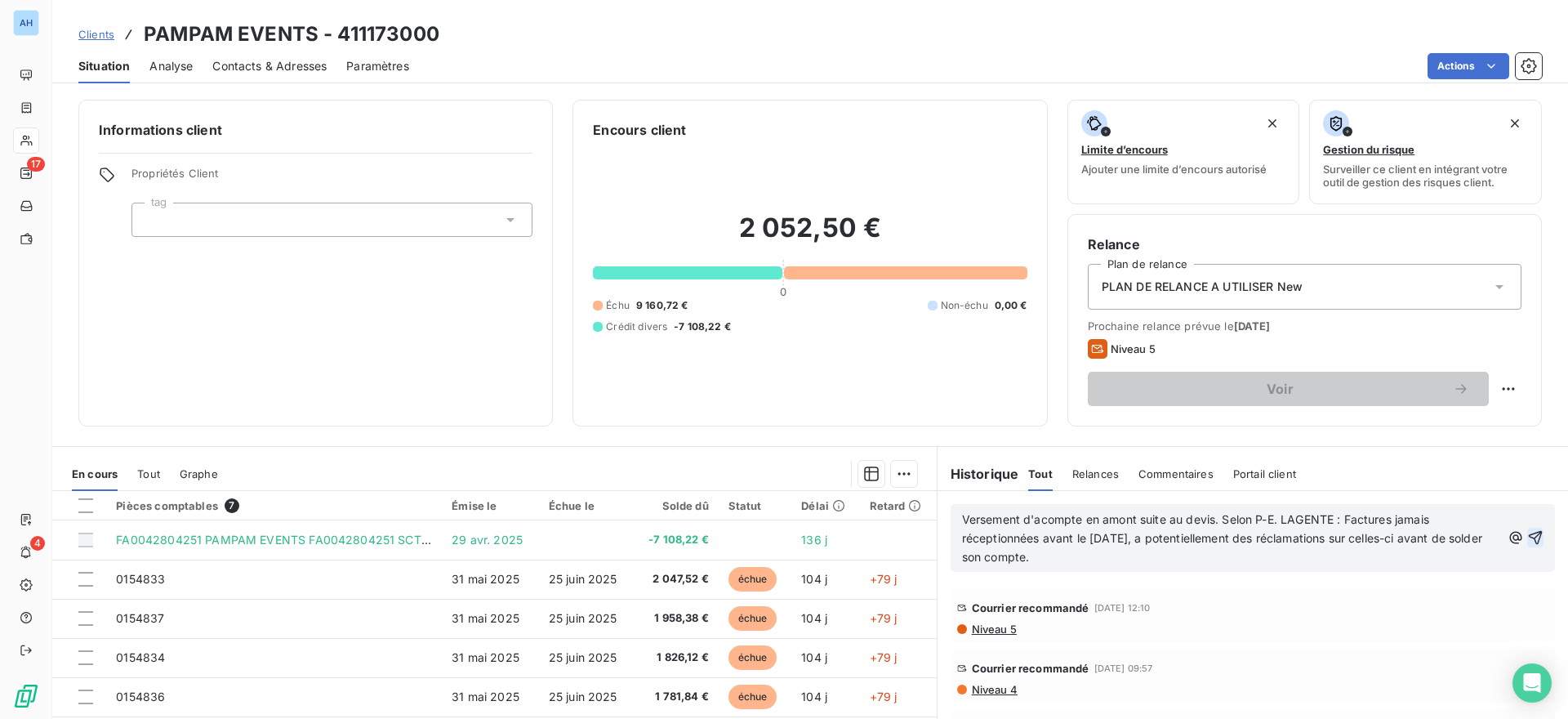
click at [1528, 538] on icon "button" at bounding box center [1535, 537] width 16 height 16
